Goal: Task Accomplishment & Management: Use online tool/utility

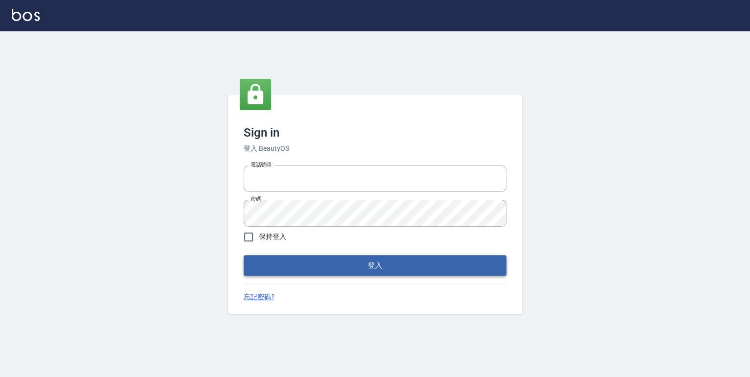
type input "0952331713"
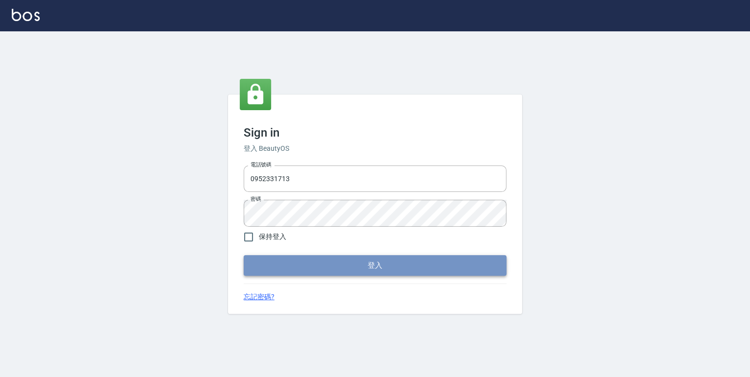
click at [374, 264] on button "登入" at bounding box center [375, 265] width 263 height 21
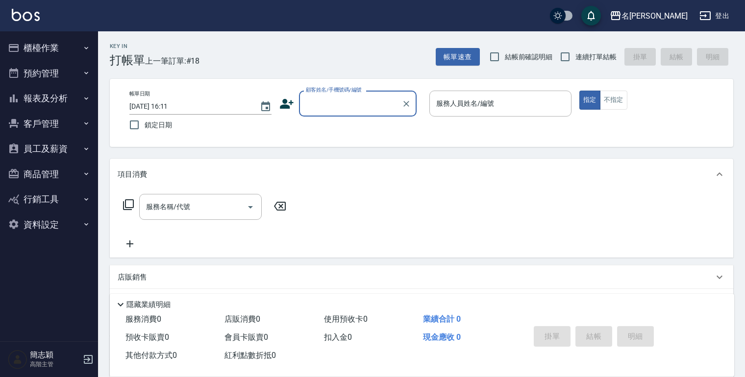
click at [86, 96] on icon "button" at bounding box center [86, 99] width 8 height 8
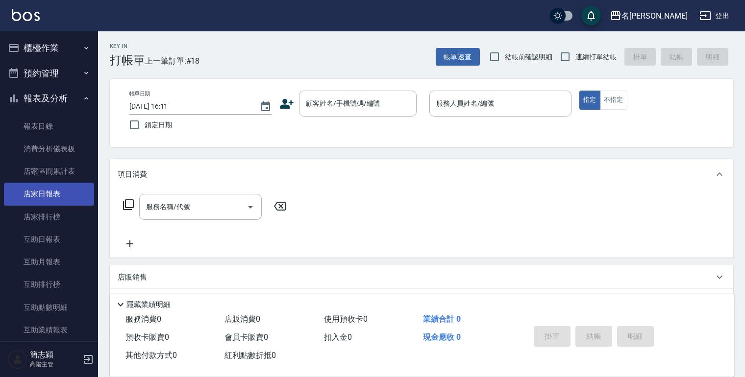
click at [49, 192] on link "店家日報表" at bounding box center [49, 194] width 90 height 23
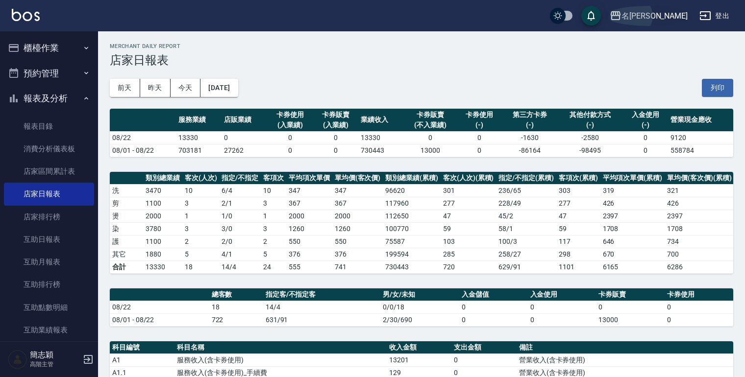
click at [620, 14] on icon "button" at bounding box center [616, 15] width 10 height 9
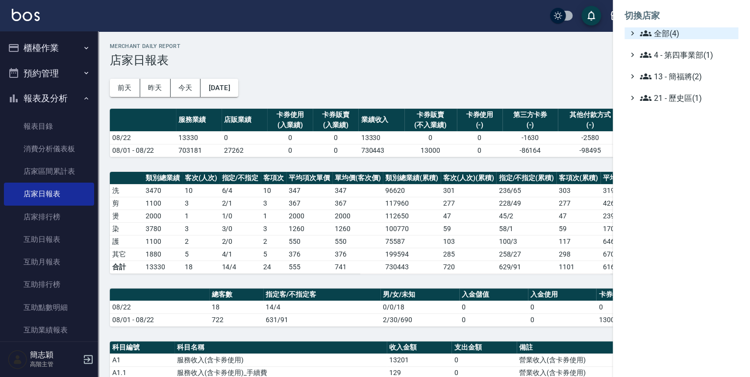
click at [645, 35] on icon at bounding box center [646, 33] width 12 height 6
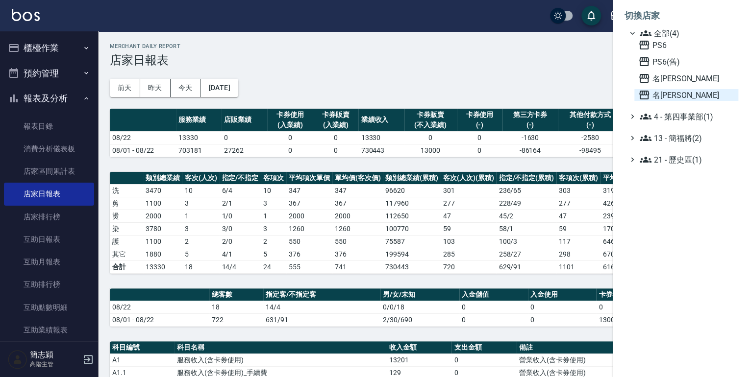
click at [643, 94] on icon at bounding box center [644, 95] width 12 height 12
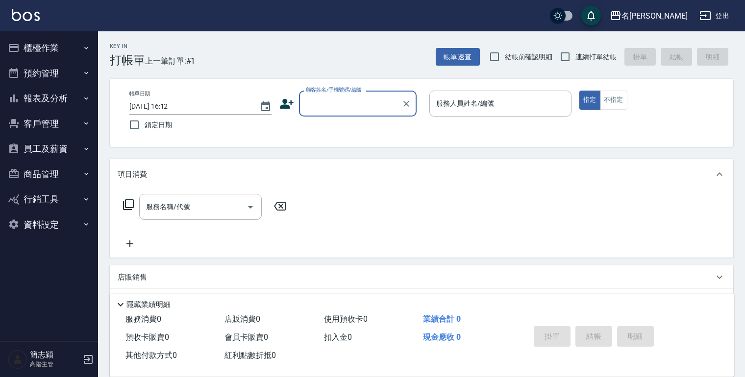
click at [86, 96] on icon "button" at bounding box center [86, 99] width 8 height 8
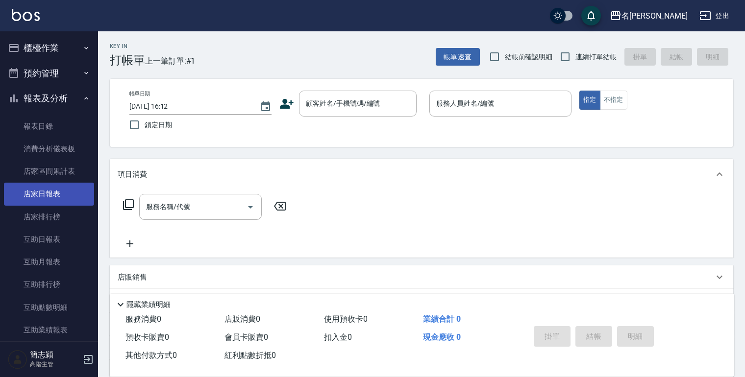
click at [52, 194] on link "店家日報表" at bounding box center [49, 194] width 90 height 23
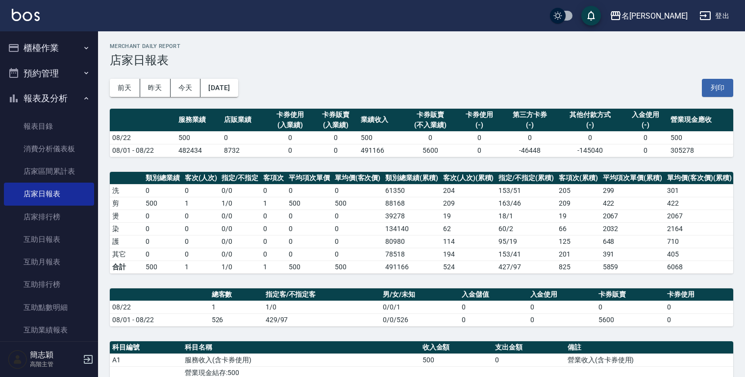
click at [718, 18] on button "登出" at bounding box center [714, 16] width 38 height 18
